Goal: Task Accomplishment & Management: Complete application form

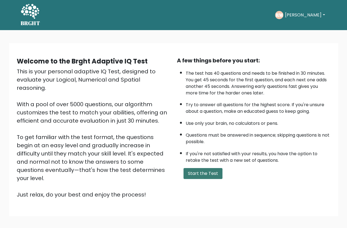
click at [205, 174] on button "Start the Test" at bounding box center [202, 173] width 39 height 11
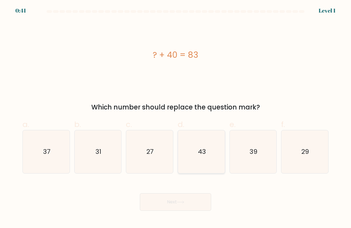
click at [196, 147] on icon "43" at bounding box center [201, 151] width 43 height 43
click at [176, 118] on input "d. 43" at bounding box center [175, 116] width 0 height 4
radio input "true"
click at [199, 198] on button "Next" at bounding box center [175, 202] width 71 height 18
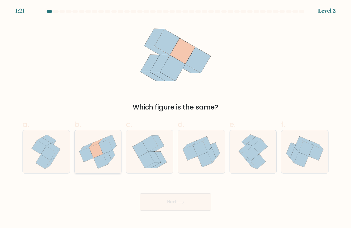
click at [120, 150] on icon at bounding box center [98, 152] width 47 height 42
click at [175, 118] on input "b." at bounding box center [175, 116] width 0 height 4
radio input "true"
click at [180, 208] on button "Next" at bounding box center [175, 202] width 71 height 18
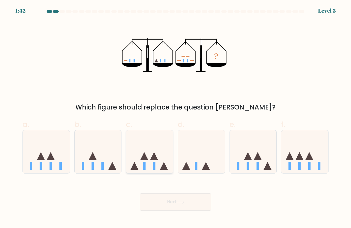
click at [156, 156] on icon at bounding box center [154, 156] width 8 height 8
click at [175, 118] on input "c." at bounding box center [175, 116] width 0 height 4
radio input "true"
click at [189, 201] on button "Next" at bounding box center [175, 202] width 71 height 18
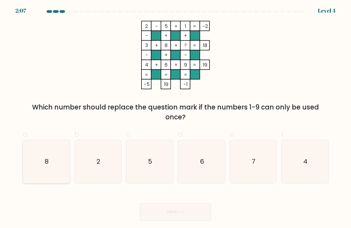
click at [66, 157] on icon "8" at bounding box center [46, 161] width 43 height 43
click at [175, 118] on input "a. 8" at bounding box center [175, 116] width 0 height 4
radio input "true"
click at [184, 211] on icon at bounding box center [180, 212] width 7 height 3
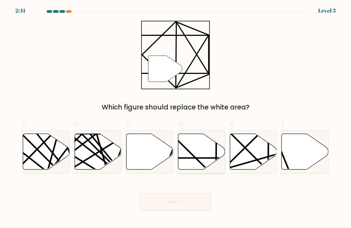
click at [197, 150] on icon at bounding box center [201, 152] width 47 height 36
click at [176, 118] on input "d." at bounding box center [175, 116] width 0 height 4
radio input "true"
click at [193, 198] on button "Next" at bounding box center [175, 202] width 71 height 18
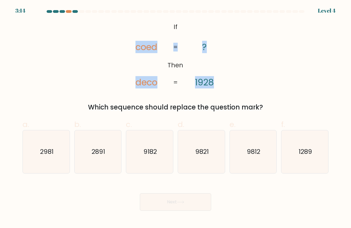
drag, startPoint x: 137, startPoint y: 45, endPoint x: 186, endPoint y: 53, distance: 49.7
click at [182, 54] on icon "@import url('[URL][DOMAIN_NAME]); If Then coed deco ? 1928 = =" at bounding box center [175, 55] width 111 height 69
drag, startPoint x: 206, startPoint y: 56, endPoint x: 195, endPoint y: 54, distance: 11.2
click at [206, 56] on icon "@import url('[URL][DOMAIN_NAME]); If Then coed deco ? 1928 = =" at bounding box center [175, 55] width 111 height 69
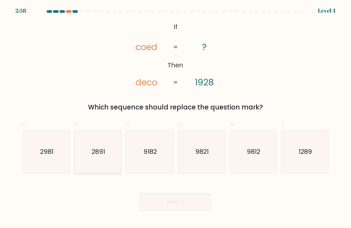
click at [108, 147] on icon "2891" at bounding box center [97, 151] width 43 height 43
click at [175, 118] on input "b. 2891" at bounding box center [175, 116] width 0 height 4
radio input "true"
click at [179, 204] on icon at bounding box center [180, 202] width 7 height 3
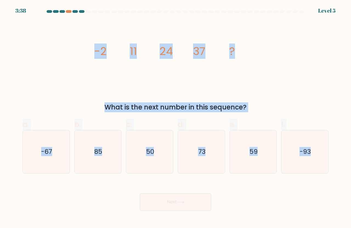
drag, startPoint x: 197, startPoint y: 105, endPoint x: 348, endPoint y: 165, distance: 162.8
click at [348, 167] on form at bounding box center [175, 110] width 351 height 201
copy form "-2 11 24 37 ? What is the next number in this sequence? a. -67 b. 85 c. 50 d. 7…"
click at [162, 146] on icon "50" at bounding box center [149, 151] width 43 height 43
click at [175, 118] on input "c. 50" at bounding box center [175, 116] width 0 height 4
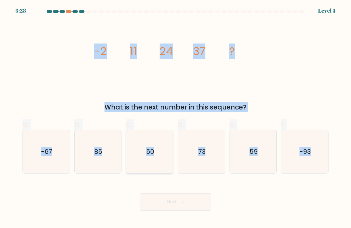
radio input "true"
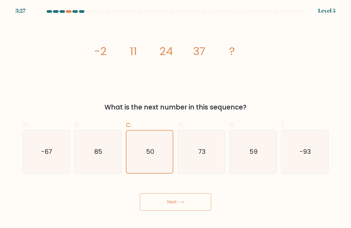
click at [166, 204] on button "Next" at bounding box center [175, 202] width 71 height 18
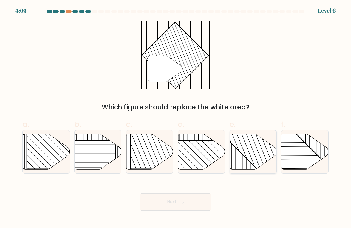
click at [247, 151] on rect at bounding box center [267, 134] width 92 height 92
click at [176, 118] on input "e." at bounding box center [175, 116] width 0 height 4
radio input "true"
click at [179, 204] on icon at bounding box center [180, 202] width 7 height 3
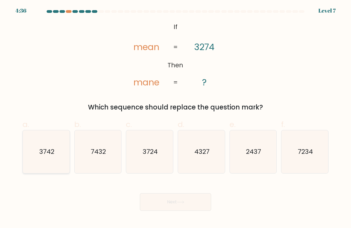
drag, startPoint x: 53, startPoint y: 160, endPoint x: 57, endPoint y: 159, distance: 3.3
click at [54, 160] on icon "3742" at bounding box center [46, 151] width 43 height 43
click at [175, 118] on input "a. 3742" at bounding box center [175, 116] width 0 height 4
radio input "true"
click at [173, 200] on button "Next" at bounding box center [175, 202] width 71 height 18
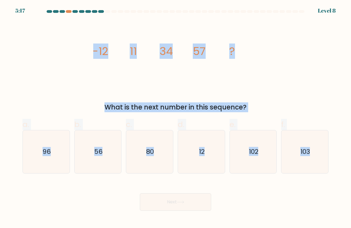
drag, startPoint x: 89, startPoint y: 44, endPoint x: 338, endPoint y: 144, distance: 268.2
click at [340, 147] on form at bounding box center [175, 110] width 351 height 201
copy form "-12 11 34 57 ? What is the next number in this sequence? a. 96 b. 56 c. 80 d. 1…"
click at [150, 147] on icon "80" at bounding box center [149, 151] width 43 height 43
click at [175, 118] on input "c. 80" at bounding box center [175, 116] width 0 height 4
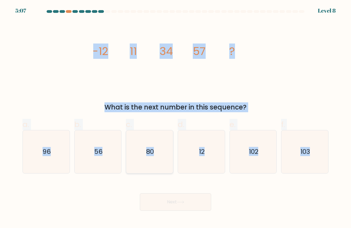
radio input "true"
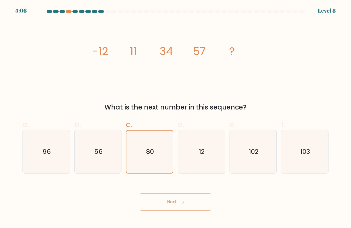
click at [176, 201] on button "Next" at bounding box center [175, 202] width 71 height 18
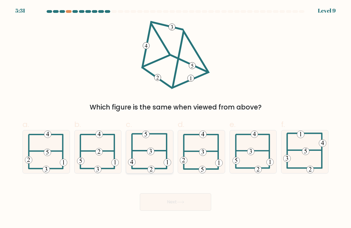
click at [138, 157] on icon at bounding box center [149, 151] width 43 height 43
click at [175, 118] on input "c." at bounding box center [175, 116] width 0 height 4
radio input "true"
click at [170, 202] on button "Next" at bounding box center [175, 202] width 71 height 18
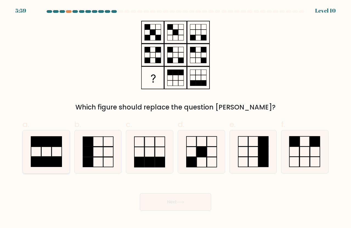
click at [61, 149] on rect at bounding box center [57, 152] width 10 height 10
click at [175, 118] on input "a." at bounding box center [175, 116] width 0 height 4
radio input "true"
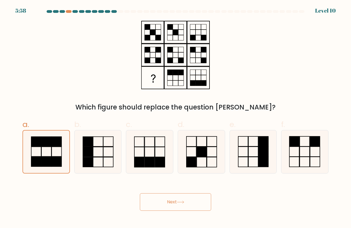
click at [150, 206] on button "Next" at bounding box center [175, 202] width 71 height 18
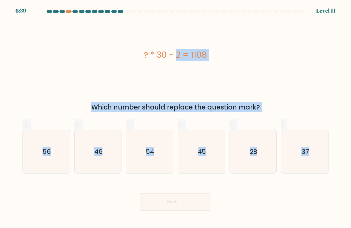
drag, startPoint x: 187, startPoint y: 76, endPoint x: 348, endPoint y: 161, distance: 182.4
click at [348, 161] on form "a." at bounding box center [175, 110] width 351 height 201
copy form "? * 30 - 2 = 1108 Which number should replace the question mark? a. 56 b. 46 c.…"
click at [335, 153] on form "a." at bounding box center [175, 110] width 351 height 201
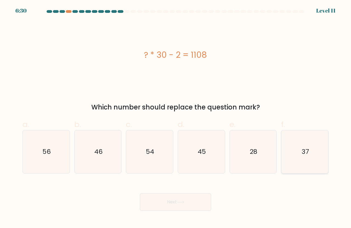
click at [315, 153] on icon "37" at bounding box center [304, 151] width 43 height 43
click at [176, 118] on input "f. 37" at bounding box center [175, 116] width 0 height 4
radio input "true"
click at [186, 202] on button "Next" at bounding box center [175, 202] width 71 height 18
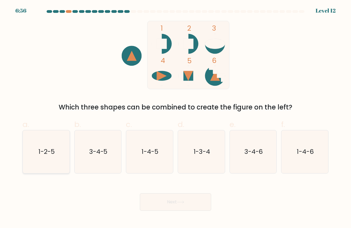
click at [59, 156] on icon "1-2-5" at bounding box center [46, 151] width 43 height 43
click at [175, 118] on input "a. 1-2-5" at bounding box center [175, 116] width 0 height 4
radio input "true"
drag, startPoint x: 164, startPoint y: 205, endPoint x: 162, endPoint y: 201, distance: 3.9
click at [163, 204] on button "Next" at bounding box center [175, 202] width 71 height 18
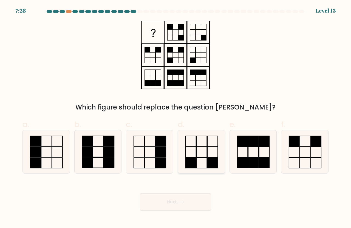
drag, startPoint x: 214, startPoint y: 149, endPoint x: 217, endPoint y: 148, distance: 3.3
click at [214, 148] on icon at bounding box center [201, 151] width 43 height 43
click at [176, 118] on input "d." at bounding box center [175, 116] width 0 height 4
radio input "true"
click at [193, 206] on button "Next" at bounding box center [175, 202] width 71 height 18
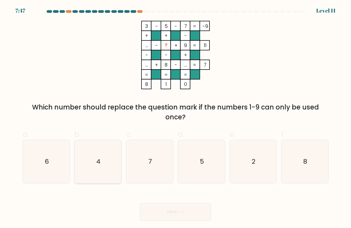
click at [100, 156] on icon "4" at bounding box center [97, 161] width 43 height 43
click at [175, 118] on input "b. 4" at bounding box center [175, 116] width 0 height 4
radio input "true"
click at [169, 214] on button "Next" at bounding box center [175, 212] width 71 height 18
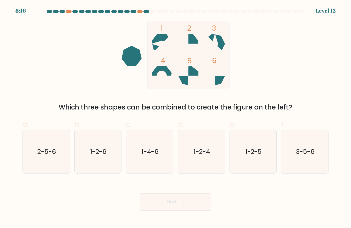
click at [217, 39] on icon at bounding box center [215, 44] width 20 height 20
click at [316, 139] on icon "3-5-6" at bounding box center [304, 151] width 43 height 43
click at [176, 118] on input "f. 3-5-6" at bounding box center [175, 116] width 0 height 4
radio input "true"
click at [169, 202] on button "Next" at bounding box center [175, 202] width 71 height 18
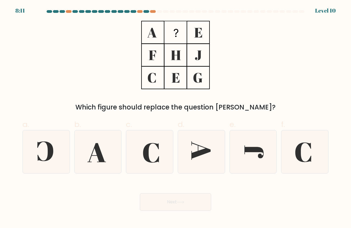
drag, startPoint x: 154, startPoint y: 33, endPoint x: 194, endPoint y: 55, distance: 45.7
click at [193, 56] on icon at bounding box center [175, 55] width 69 height 69
click at [158, 158] on icon at bounding box center [149, 151] width 43 height 43
click at [175, 118] on input "c." at bounding box center [175, 116] width 0 height 4
radio input "true"
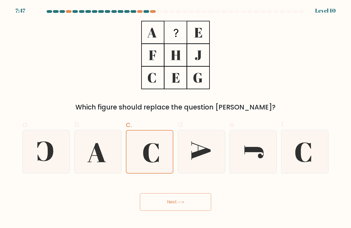
click at [180, 202] on icon at bounding box center [180, 202] width 7 height 3
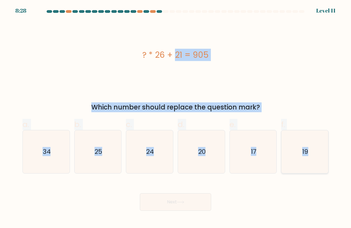
drag, startPoint x: 156, startPoint y: 56, endPoint x: 308, endPoint y: 153, distance: 180.3
click at [308, 153] on form "a." at bounding box center [175, 110] width 351 height 201
copy form "? * 26 + 21 = 905 Which number should replace the question mark? a. 34 b. 25 c.…"
click at [312, 103] on div "Which number should replace the question mark?" at bounding box center [175, 107] width 299 height 10
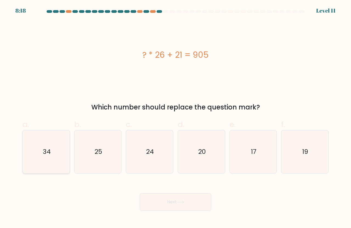
click at [46, 150] on text "34" at bounding box center [46, 151] width 8 height 9
click at [175, 118] on input "a. 34" at bounding box center [175, 116] width 0 height 4
radio input "true"
click at [156, 205] on button "Next" at bounding box center [175, 202] width 71 height 18
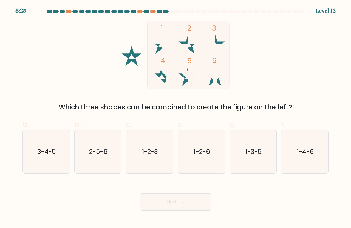
drag, startPoint x: 48, startPoint y: 153, endPoint x: 111, endPoint y: 177, distance: 67.3
click at [49, 153] on text "3-4-5" at bounding box center [46, 151] width 19 height 9
click at [175, 118] on input "a. 3-4-5" at bounding box center [175, 116] width 0 height 4
radio input "true"
click at [178, 202] on button "Next" at bounding box center [175, 202] width 71 height 18
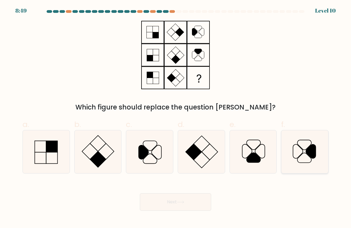
click at [315, 153] on icon at bounding box center [311, 152] width 10 height 14
click at [176, 118] on input "f." at bounding box center [175, 116] width 0 height 4
radio input "true"
click at [180, 200] on button "Next" at bounding box center [175, 202] width 71 height 18
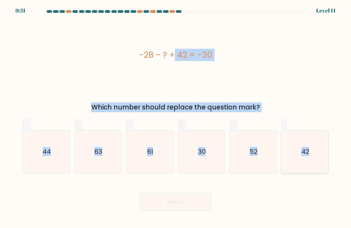
drag, startPoint x: 139, startPoint y: 50, endPoint x: 315, endPoint y: 155, distance: 205.2
click at [315, 156] on form "a." at bounding box center [175, 110] width 351 height 201
copy form "-28 - ? + 42 = -30 Which number should replace the question mark? a. 44 b. 63 c…"
click at [83, 137] on icon "63" at bounding box center [97, 151] width 43 height 43
click at [175, 118] on input "b. 63" at bounding box center [175, 116] width 0 height 4
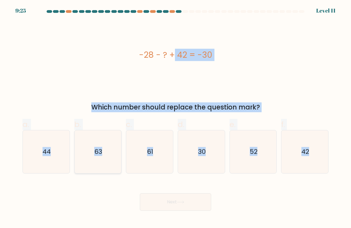
radio input "true"
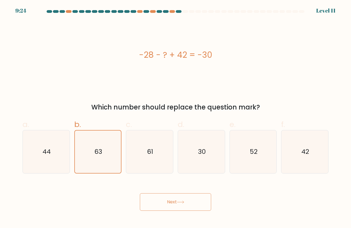
click at [173, 204] on button "Next" at bounding box center [175, 202] width 71 height 18
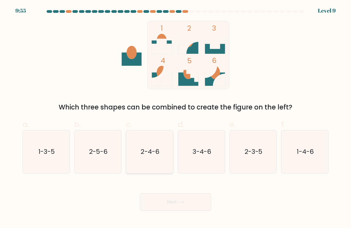
click at [152, 144] on icon "2-4-6" at bounding box center [149, 151] width 43 height 43
click at [175, 118] on input "c. 2-4-6" at bounding box center [175, 116] width 0 height 4
radio input "true"
click at [176, 201] on button "Next" at bounding box center [175, 202] width 71 height 18
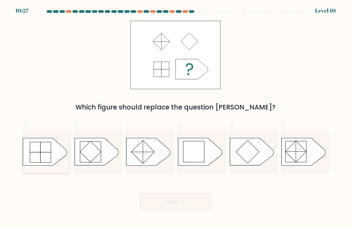
click at [55, 148] on icon at bounding box center [45, 151] width 44 height 27
click at [175, 118] on input "a." at bounding box center [175, 116] width 0 height 4
radio input "true"
click at [168, 204] on button "Next" at bounding box center [175, 202] width 71 height 18
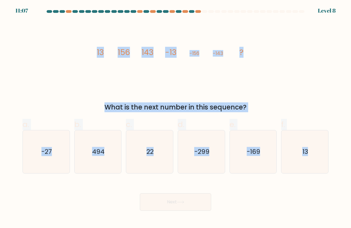
drag, startPoint x: 184, startPoint y: 66, endPoint x: 347, endPoint y: 158, distance: 187.2
click at [347, 158] on form at bounding box center [175, 110] width 351 height 201
copy form "13 156 143 -13 -156 -143 ? What is the next number in this sequence? a. -27 b. …"
click at [71, 146] on div "a. -27" at bounding box center [46, 146] width 52 height 55
click at [55, 145] on icon "-27" at bounding box center [46, 151] width 43 height 43
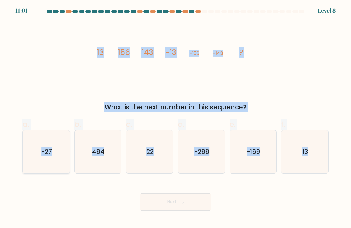
click at [175, 118] on input "a. -27" at bounding box center [175, 116] width 0 height 4
radio input "true"
click at [159, 207] on button "Next" at bounding box center [175, 202] width 71 height 18
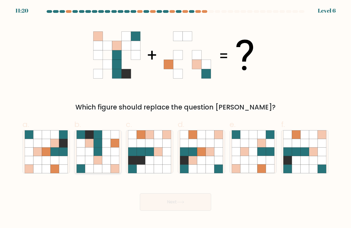
click at [116, 152] on icon at bounding box center [115, 152] width 8 height 8
click at [175, 118] on input "b." at bounding box center [175, 116] width 0 height 4
radio input "true"
click at [176, 203] on button "Next" at bounding box center [175, 202] width 71 height 18
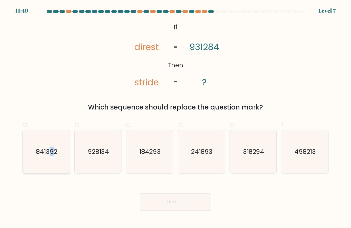
click at [52, 152] on text "841392" at bounding box center [46, 151] width 21 height 9
click at [36, 155] on text "841392" at bounding box center [46, 151] width 21 height 9
click at [175, 118] on input "a. 841392" at bounding box center [175, 116] width 0 height 4
radio input "true"
click at [158, 201] on button "Next" at bounding box center [175, 202] width 71 height 18
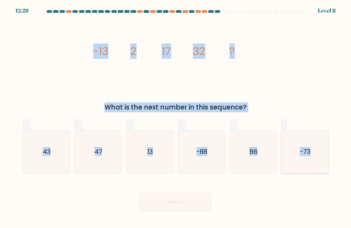
drag, startPoint x: 94, startPoint y: 49, endPoint x: 312, endPoint y: 150, distance: 240.2
click at [312, 150] on form at bounding box center [175, 110] width 351 height 201
copy form "-13 2 17 32 ? What is the next number in this sequence? a. 43 b. 47 c. 13 d. -8…"
click at [121, 147] on div "47" at bounding box center [97, 152] width 47 height 44
click at [175, 118] on input "b. 47" at bounding box center [175, 116] width 0 height 4
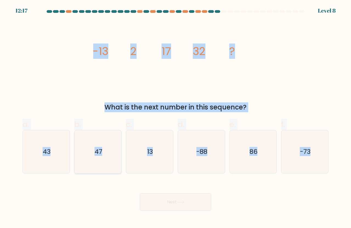
radio input "true"
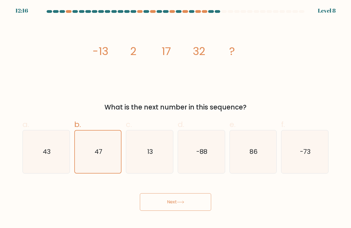
click at [170, 198] on button "Next" at bounding box center [175, 202] width 71 height 18
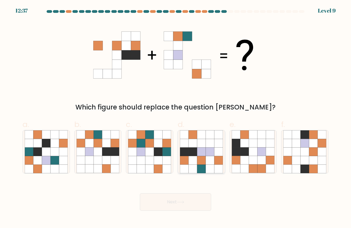
drag, startPoint x: 185, startPoint y: 160, endPoint x: 187, endPoint y: 158, distance: 3.0
click at [186, 159] on icon at bounding box center [184, 160] width 8 height 8
click at [176, 118] on input "d." at bounding box center [175, 116] width 0 height 4
radio input "true"
click at [169, 198] on button "Next" at bounding box center [175, 202] width 71 height 18
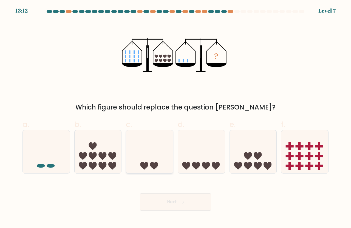
click at [153, 150] on icon at bounding box center [149, 152] width 47 height 39
click at [175, 118] on input "c." at bounding box center [175, 116] width 0 height 4
radio input "true"
click at [154, 205] on button "Next" at bounding box center [175, 202] width 71 height 18
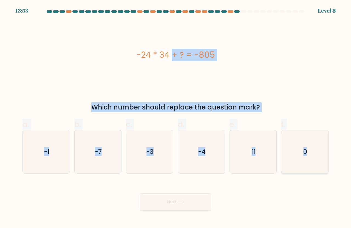
drag, startPoint x: 138, startPoint y: 54, endPoint x: 323, endPoint y: 152, distance: 209.2
click at [323, 152] on form "a. 0" at bounding box center [175, 110] width 351 height 201
copy form "-24 * 34 + ? = -805 Which number should replace the question mark? a. -1 b. -7 …"
click at [46, 144] on icon "-1" at bounding box center [46, 151] width 43 height 43
click at [175, 118] on input "a. -1" at bounding box center [175, 116] width 0 height 4
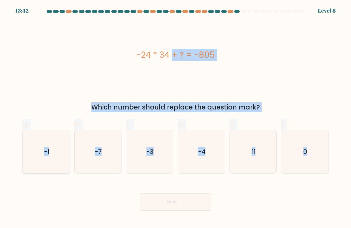
radio input "true"
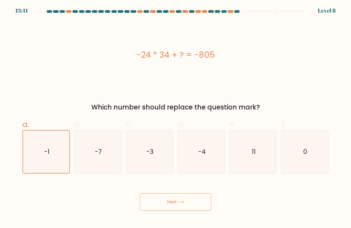
click at [159, 208] on button "Next" at bounding box center [175, 202] width 71 height 18
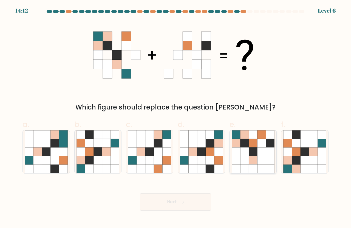
click at [254, 142] on icon at bounding box center [253, 143] width 8 height 8
click at [176, 118] on input "e." at bounding box center [175, 116] width 0 height 4
radio input "true"
click at [179, 205] on button "Next" at bounding box center [175, 202] width 71 height 18
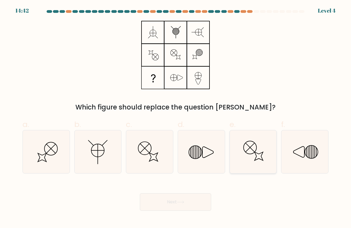
click at [237, 147] on icon at bounding box center [253, 151] width 43 height 43
click at [176, 118] on input "e." at bounding box center [175, 116] width 0 height 4
radio input "true"
click at [193, 147] on icon at bounding box center [201, 151] width 43 height 43
click at [176, 118] on input "d." at bounding box center [175, 116] width 0 height 4
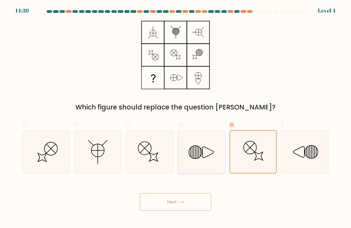
radio input "true"
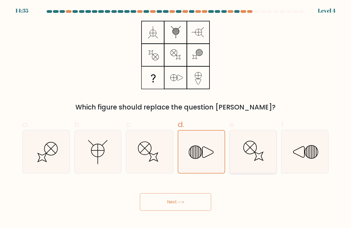
click at [240, 140] on icon at bounding box center [253, 151] width 43 height 43
click at [176, 118] on input "e." at bounding box center [175, 116] width 0 height 4
radio input "true"
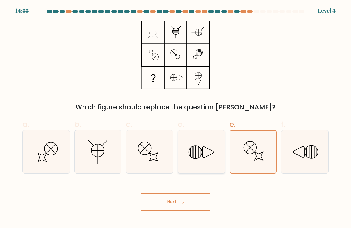
click at [195, 146] on icon at bounding box center [195, 152] width 13 height 13
click at [176, 118] on input "d." at bounding box center [175, 116] width 0 height 4
radio input "true"
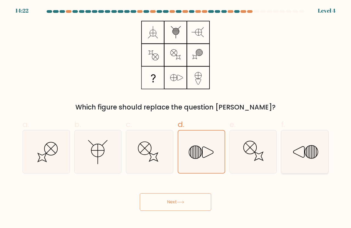
click at [302, 147] on icon at bounding box center [298, 152] width 11 height 11
click at [176, 118] on input "f." at bounding box center [175, 116] width 0 height 4
radio input "true"
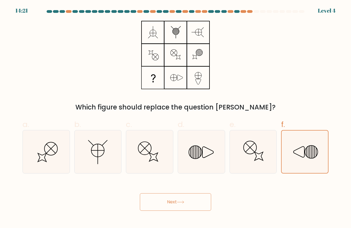
click at [191, 206] on button "Next" at bounding box center [175, 202] width 71 height 18
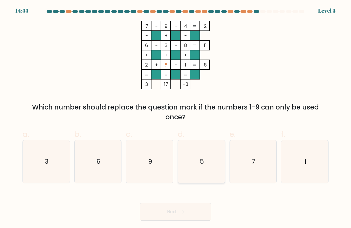
click at [197, 155] on icon "5" at bounding box center [201, 161] width 43 height 43
click at [176, 118] on input "d. 5" at bounding box center [175, 116] width 0 height 4
radio input "true"
click at [180, 207] on button "Next" at bounding box center [175, 212] width 71 height 18
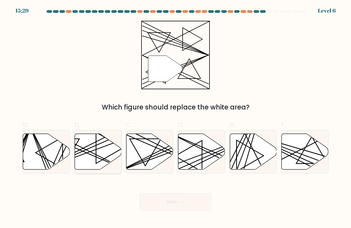
click at [88, 148] on icon at bounding box center [98, 152] width 47 height 36
click at [175, 118] on input "b." at bounding box center [175, 116] width 0 height 4
radio input "true"
click at [159, 199] on button "Next" at bounding box center [175, 202] width 71 height 18
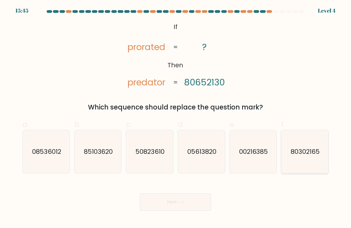
click at [294, 146] on icon "80302165" at bounding box center [304, 151] width 43 height 43
click at [176, 118] on input "f. 80302165" at bounding box center [175, 116] width 0 height 4
radio input "true"
click at [174, 199] on button "Next" at bounding box center [175, 202] width 71 height 18
click at [176, 207] on button "Next" at bounding box center [175, 202] width 71 height 18
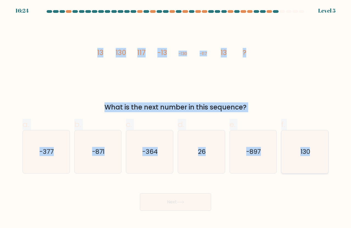
drag, startPoint x: 174, startPoint y: 58, endPoint x: 311, endPoint y: 149, distance: 165.0
click at [311, 149] on form at bounding box center [175, 110] width 351 height 201
copy form "13 130 117 -13 -130 -117 13 ? What is the next number in this sequence? a. -377…"
click at [293, 84] on div "image/svg+xml 13 130 117 -13 -130 -117 13 ? What is the next number in this seq…" at bounding box center [175, 67] width 312 height 92
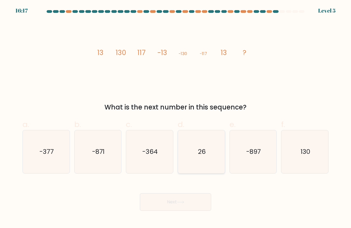
click at [209, 145] on icon "26" at bounding box center [201, 151] width 43 height 43
click at [176, 118] on input "d. 26" at bounding box center [175, 116] width 0 height 4
radio input "true"
click at [186, 200] on button "Next" at bounding box center [175, 202] width 71 height 18
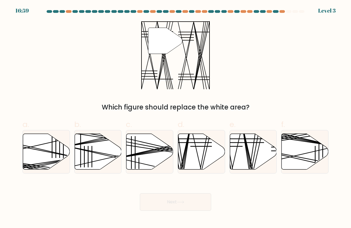
drag, startPoint x: 287, startPoint y: 11, endPoint x: 151, endPoint y: 14, distance: 135.4
click at [156, 14] on div at bounding box center [175, 12] width 312 height 5
click at [236, 155] on icon at bounding box center [253, 152] width 47 height 36
click at [176, 118] on input "e." at bounding box center [175, 116] width 0 height 4
radio input "true"
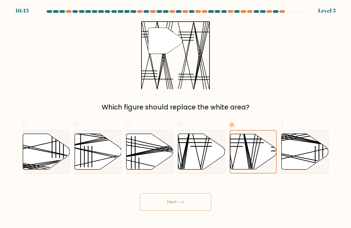
click at [191, 192] on div "Next" at bounding box center [175, 195] width 312 height 31
click at [191, 199] on button "Next" at bounding box center [175, 202] width 71 height 18
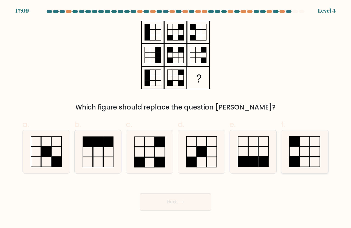
drag, startPoint x: 303, startPoint y: 150, endPoint x: 239, endPoint y: 178, distance: 69.1
click at [303, 151] on icon at bounding box center [304, 151] width 43 height 43
click at [176, 118] on input "f." at bounding box center [175, 116] width 0 height 4
radio input "true"
click at [187, 202] on button "Next" at bounding box center [175, 202] width 71 height 18
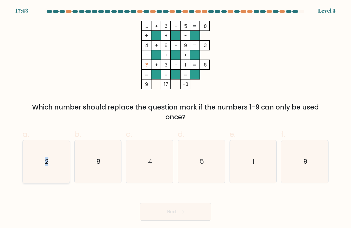
click at [46, 168] on icon "2" at bounding box center [46, 161] width 43 height 43
click at [160, 210] on button "Next" at bounding box center [175, 212] width 71 height 18
click at [53, 163] on icon "2" at bounding box center [46, 161] width 43 height 43
click at [175, 118] on input "a. 2" at bounding box center [175, 116] width 0 height 4
radio input "true"
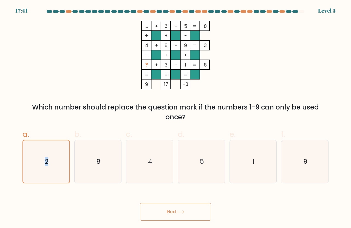
click at [162, 210] on button "Next" at bounding box center [175, 212] width 71 height 18
